Goal: Information Seeking & Learning: Learn about a topic

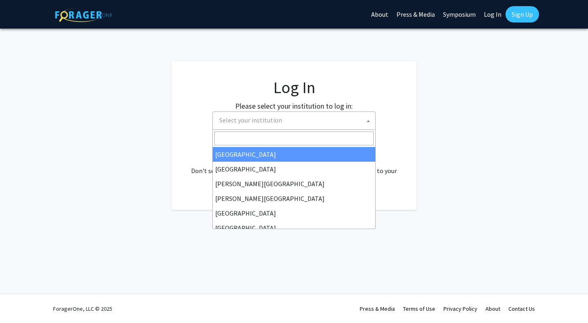
click at [243, 123] on span "Select your institution" at bounding box center [250, 120] width 63 height 8
select select "34"
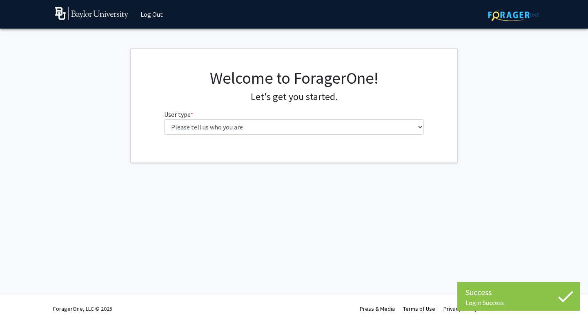
click at [325, 138] on div "Welcome to ForagerOne! Let's get you started. User type * required Please tell …" at bounding box center [294, 104] width 272 height 73
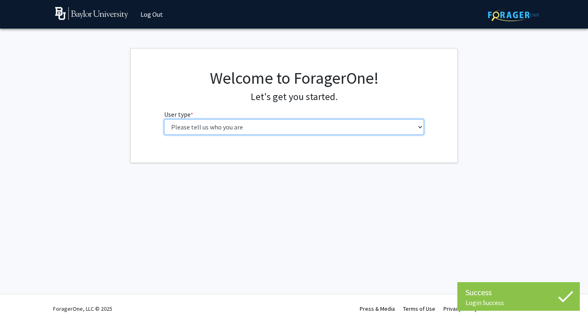
click at [328, 125] on select "Please tell us who you are Undergraduate Student Master's Student Doctoral Cand…" at bounding box center [294, 127] width 260 height 16
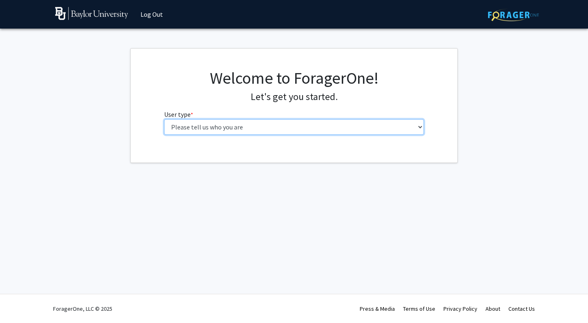
select select "1: undergrad"
click at [164, 119] on select "Please tell us who you are Undergraduate Student Master's Student Doctoral Cand…" at bounding box center [294, 127] width 260 height 16
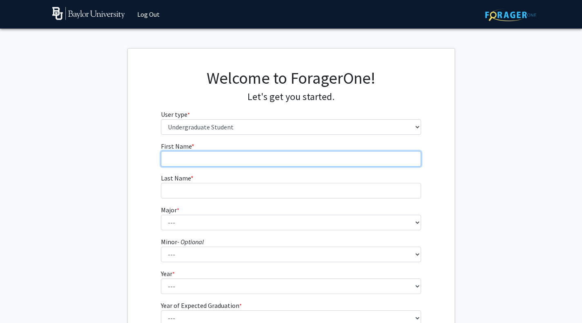
click at [292, 160] on input "First Name * required" at bounding box center [291, 159] width 260 height 16
type input "Priya"
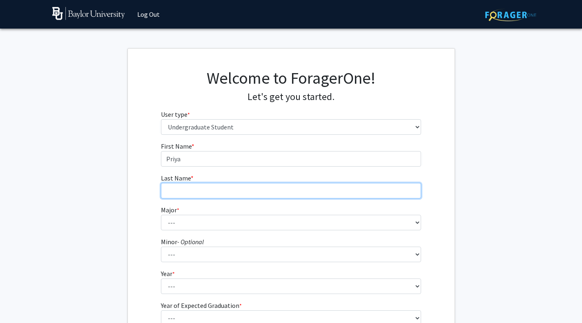
type input "Vayani"
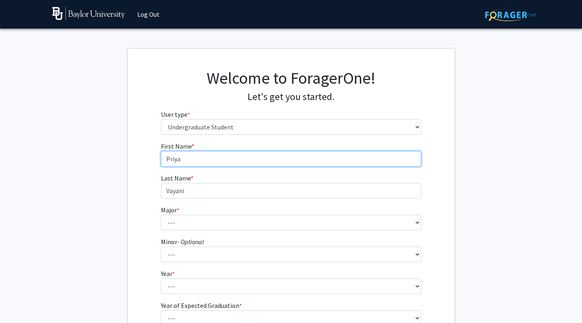
scroll to position [95, 0]
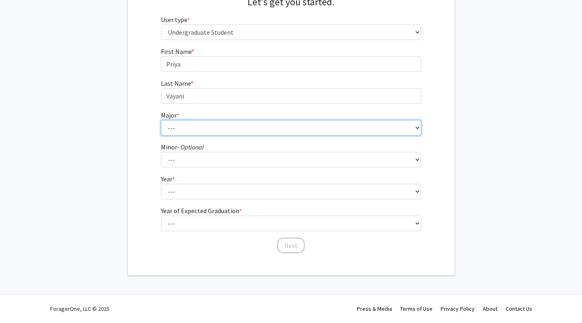
click at [239, 125] on select "--- Accounting American Studies Anthropology Apparel Design & Product Developme…" at bounding box center [291, 128] width 260 height 16
select select "17: 2682"
click at [161, 120] on select "--- Accounting American Studies Anthropology Apparel Design & Product Developme…" at bounding box center [291, 128] width 260 height 16
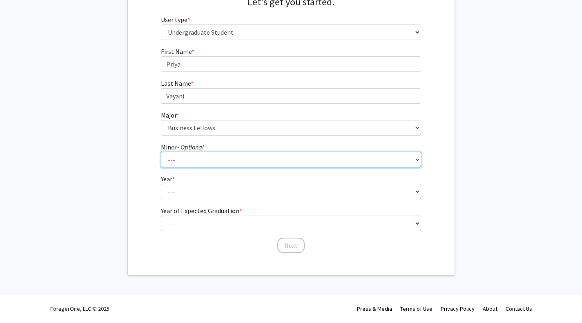
click at [225, 162] on select "--- Advertising American Sign Language American Studies Anthropology Apparel Me…" at bounding box center [291, 160] width 260 height 16
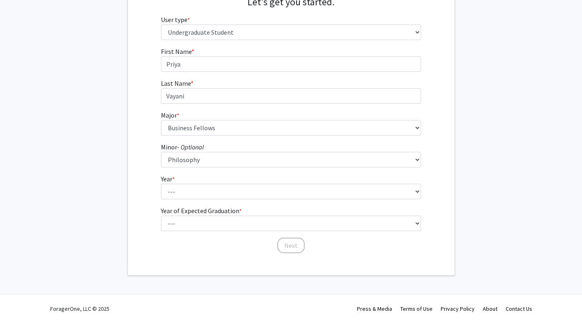
click at [178, 270] on div "Welcome to ForagerOne! Let's get you started. User type * required Please tell …" at bounding box center [291, 114] width 327 height 321
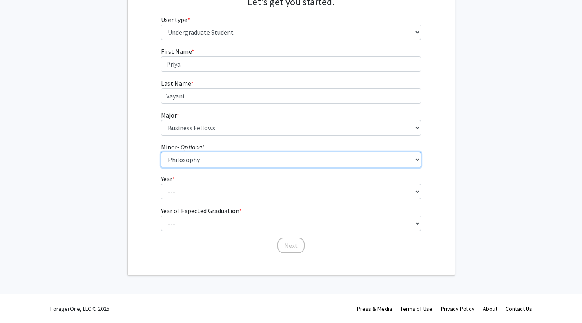
click at [247, 159] on select "--- Advertising American Sign Language American Studies Anthropology Apparel Me…" at bounding box center [291, 160] width 260 height 16
select select "0: null"
click at [161, 152] on select "--- Advertising American Sign Language American Studies Anthropology Apparel Me…" at bounding box center [291, 160] width 260 height 16
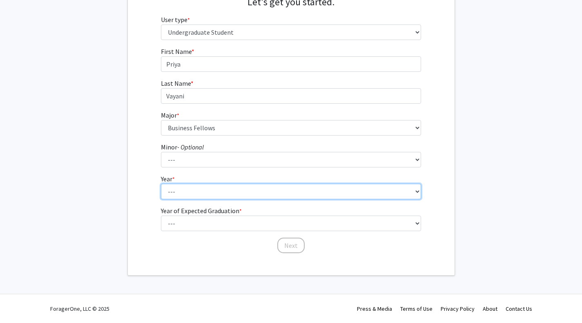
click at [225, 194] on select "--- First-year Sophomore Junior Senior Postbaccalaureate Certificate" at bounding box center [291, 192] width 260 height 16
select select "2: sophomore"
click at [161, 184] on select "--- First-year Sophomore Junior Senior Postbaccalaureate Certificate" at bounding box center [291, 192] width 260 height 16
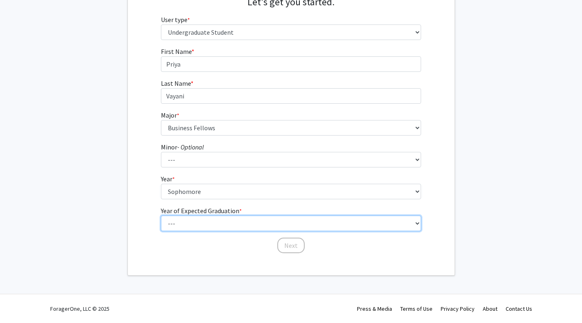
click at [227, 217] on select "--- 2025 2026 2027 2028 2029 2030 2031 2032 2033 2034" at bounding box center [291, 224] width 260 height 16
select select "4: 2028"
click at [161, 216] on select "--- 2025 2026 2027 2028 2029 2030 2031 2032 2033 2034" at bounding box center [291, 224] width 260 height 16
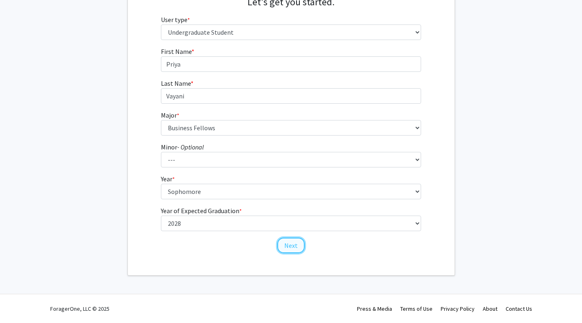
click at [291, 247] on button "Next" at bounding box center [290, 246] width 27 height 16
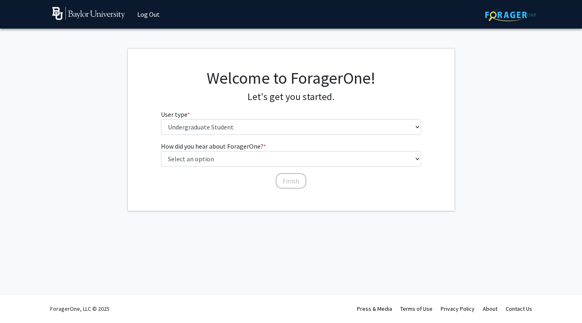
scroll to position [0, 0]
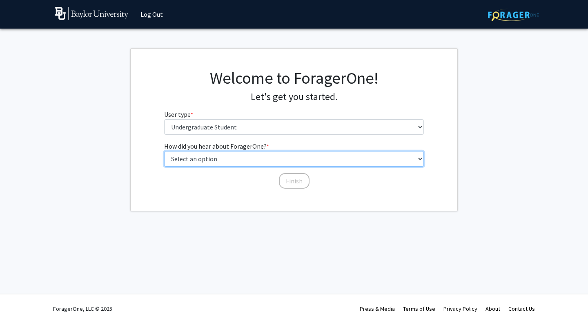
click at [259, 161] on select "Select an option Peer/student recommendation Faculty/staff recommendation Unive…" at bounding box center [294, 159] width 260 height 16
select select "3: university_website"
click at [164, 151] on select "Select an option Peer/student recommendation Faculty/staff recommendation Unive…" at bounding box center [294, 159] width 260 height 16
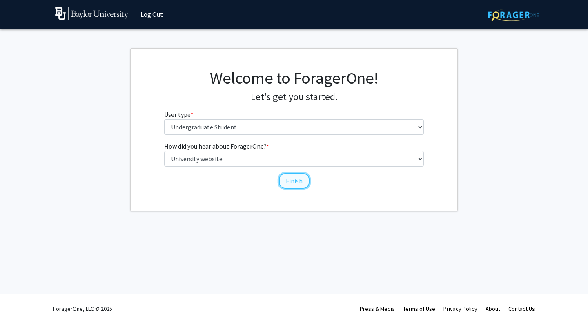
click at [303, 181] on button "Finish" at bounding box center [294, 181] width 31 height 16
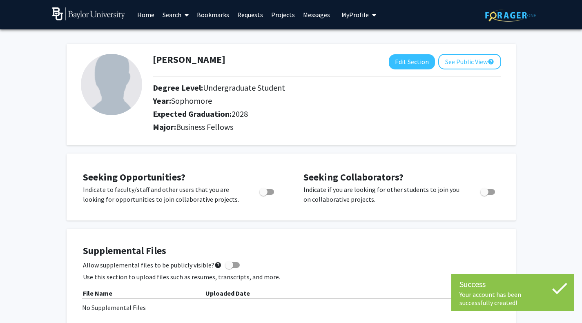
click at [303, 181] on div "Seeking Collaborators? Indicate if you are looking for other students to join y…" at bounding box center [398, 187] width 214 height 34
click at [265, 195] on span "Toggle" at bounding box center [263, 192] width 8 height 8
click at [263, 195] on input "Are you actively seeking opportunities?" at bounding box center [263, 195] width 0 height 0
checkbox input "true"
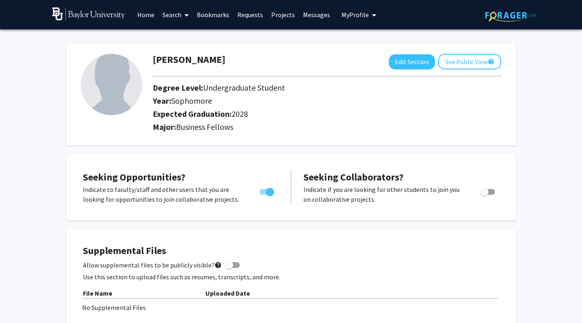
click at [282, 14] on link "Projects" at bounding box center [283, 14] width 32 height 29
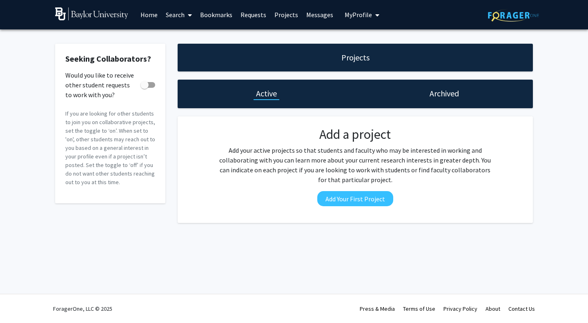
click at [182, 14] on link "Search" at bounding box center [179, 14] width 34 height 29
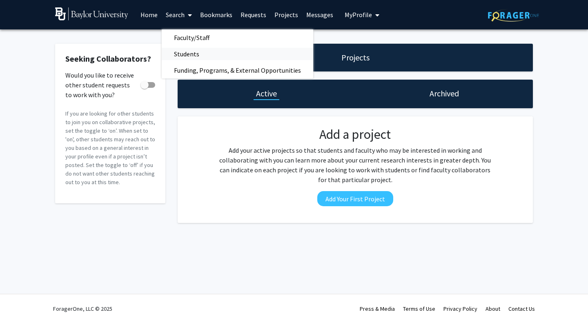
click at [206, 59] on span "Students" at bounding box center [187, 54] width 50 height 16
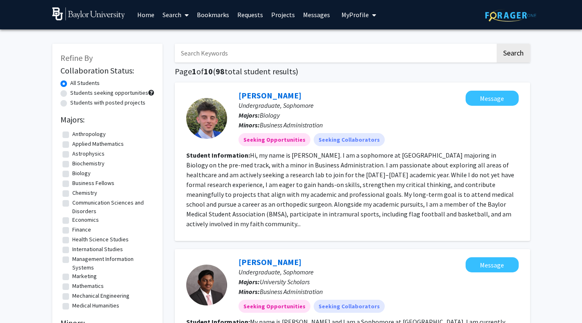
click at [356, 17] on span "My Profile" at bounding box center [354, 15] width 27 height 8
click at [179, 18] on link "Search" at bounding box center [175, 14] width 34 height 29
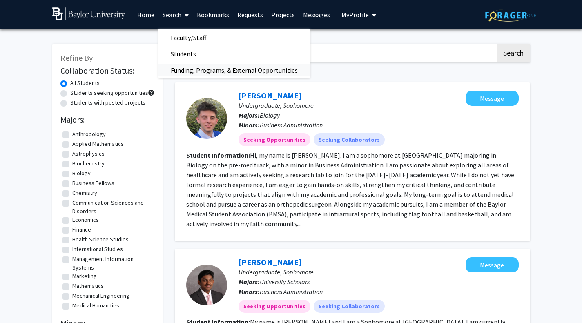
click at [192, 68] on span "Funding, Programs, & External Opportunities" at bounding box center [234, 70] width 152 height 16
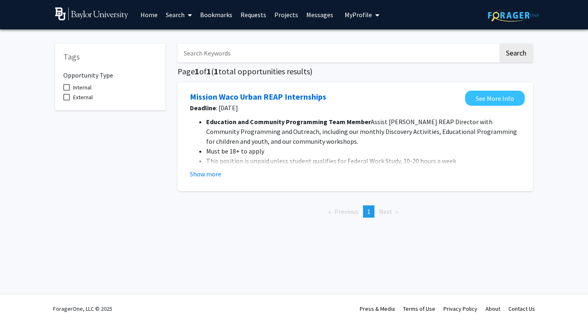
click at [192, 167] on fg-read-more "Education and Community Programming Team Member Assist Urban REAP Director with…" at bounding box center [355, 148] width 331 height 62
click at [205, 174] on button "Show more" at bounding box center [205, 174] width 31 height 10
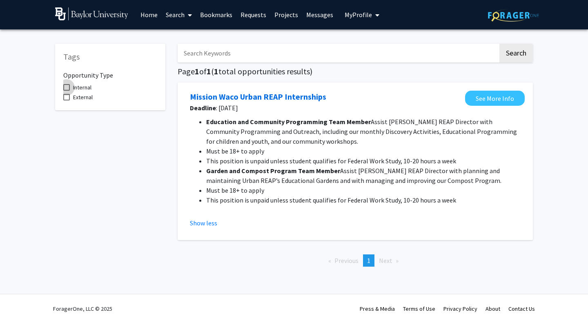
click at [67, 87] on span at bounding box center [66, 87] width 7 height 7
click at [67, 91] on input "Internal" at bounding box center [66, 91] width 0 height 0
checkbox input "true"
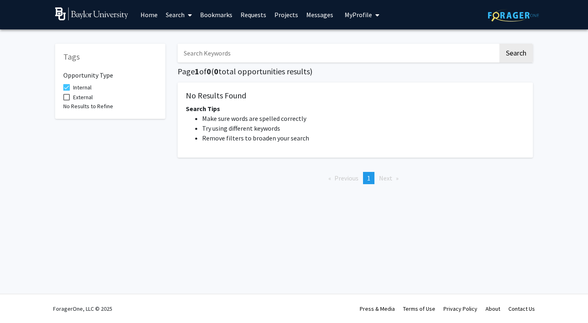
click at [66, 100] on label "External" at bounding box center [77, 97] width 29 height 10
click at [66, 100] on input "External" at bounding box center [66, 100] width 0 height 0
checkbox input "true"
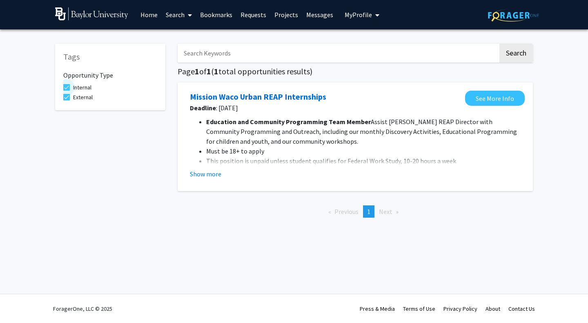
click at [66, 85] on span at bounding box center [66, 87] width 7 height 7
click at [66, 91] on input "Internal" at bounding box center [66, 91] width 0 height 0
checkbox input "false"
click at [188, 17] on span at bounding box center [188, 15] width 7 height 29
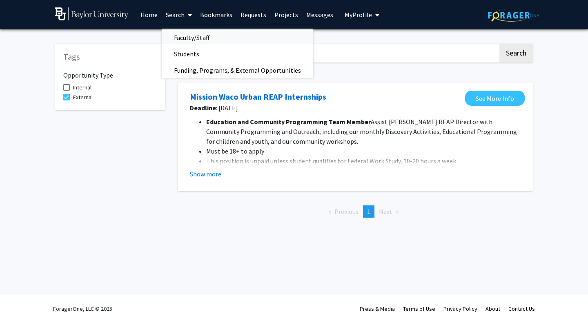
click at [196, 37] on span "Faculty/Staff" at bounding box center [192, 37] width 60 height 16
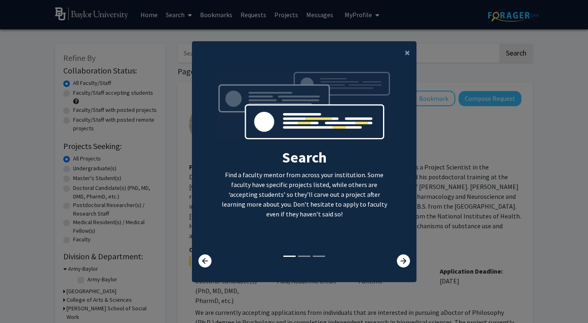
click at [391, 259] on div at bounding box center [397, 260] width 37 height 13
click at [397, 261] on icon at bounding box center [403, 260] width 13 height 13
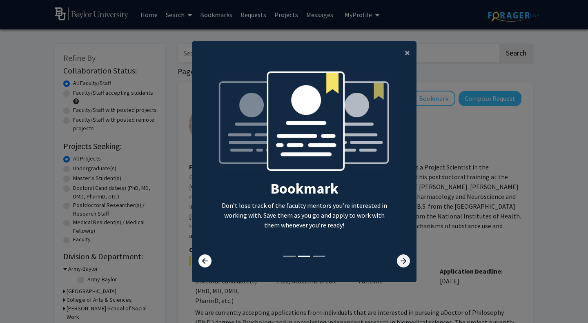
click at [397, 261] on icon at bounding box center [403, 260] width 13 height 13
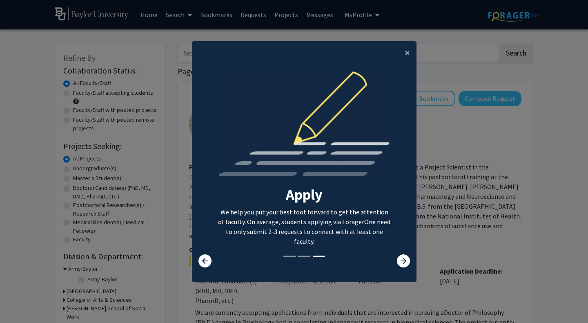
click at [387, 259] on div at bounding box center [397, 260] width 37 height 13
click at [397, 259] on icon at bounding box center [403, 260] width 13 height 13
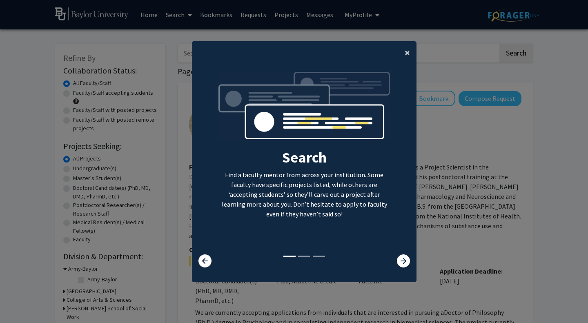
click at [408, 54] on button "×" at bounding box center [407, 52] width 18 height 23
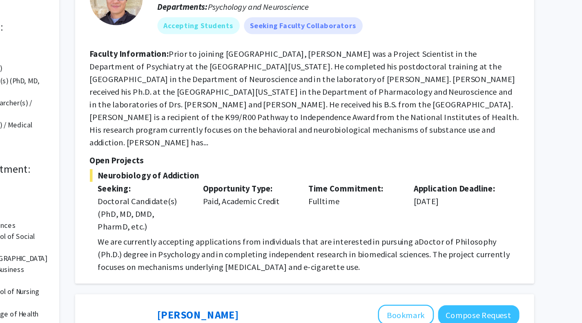
scroll to position [53, 0]
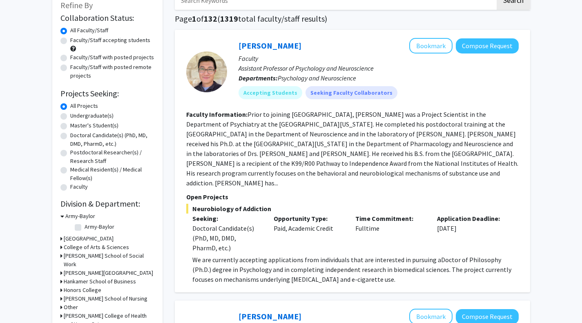
click at [97, 117] on label "Undergraduate(s)" at bounding box center [91, 115] width 43 height 9
click at [76, 117] on input "Undergraduate(s)" at bounding box center [72, 113] width 5 height 5
radio input "true"
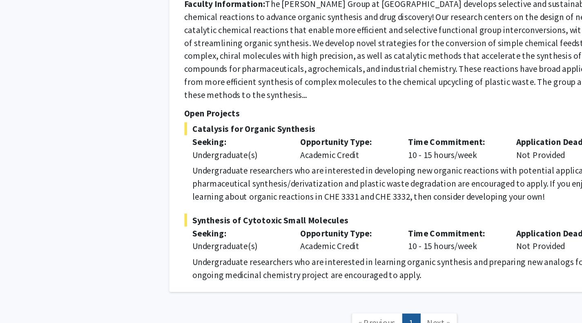
scroll to position [399, 0]
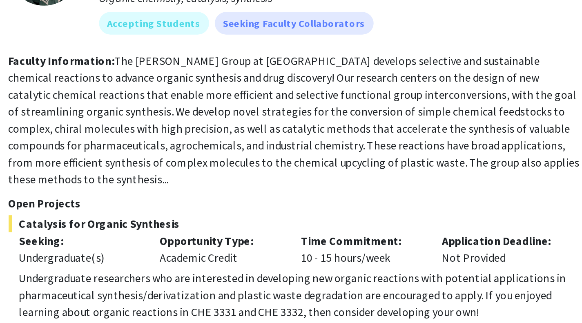
click at [336, 133] on fg-read-more "The [PERSON_NAME] Group at [GEOGRAPHIC_DATA] develops selective and sustainable…" at bounding box center [351, 115] width 330 height 77
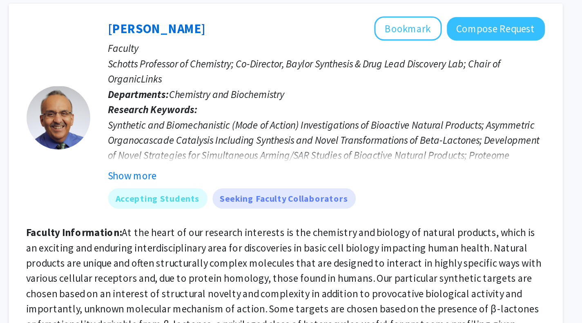
scroll to position [80, 0]
click at [268, 115] on button "Show more" at bounding box center [253, 113] width 31 height 10
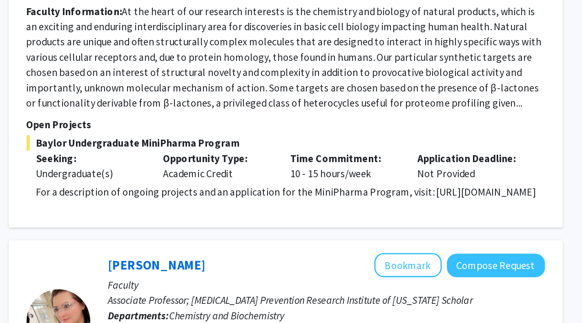
scroll to position [116, 0]
click at [276, 243] on p "For a description of ongoing projects and an application for the MiniPharma Pro…" at bounding box center [355, 239] width 326 height 10
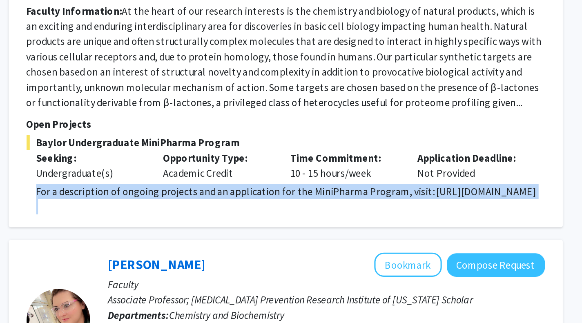
click at [276, 243] on p "For a description of ongoing projects and an application for the MiniPharma Pro…" at bounding box center [355, 239] width 326 height 10
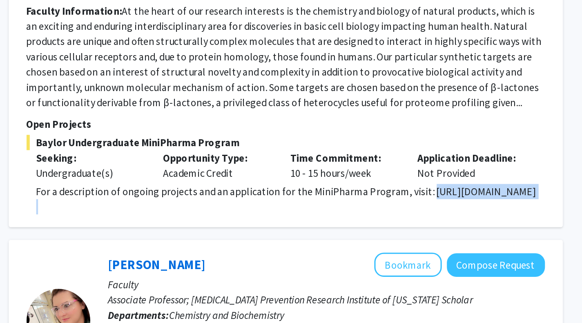
drag, startPoint x: 189, startPoint y: 248, endPoint x: 304, endPoint y: 267, distance: 115.9
click at [304, 261] on div "[PERSON_NAME] Bookmark Compose Request Faculty Schotts Professor of Chemistry; …" at bounding box center [352, 113] width 355 height 295
copy p "[URL][DOMAIN_NAME]"
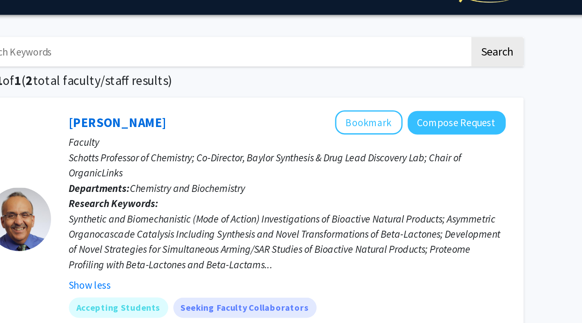
scroll to position [0, 0]
